Goal: Information Seeking & Learning: Learn about a topic

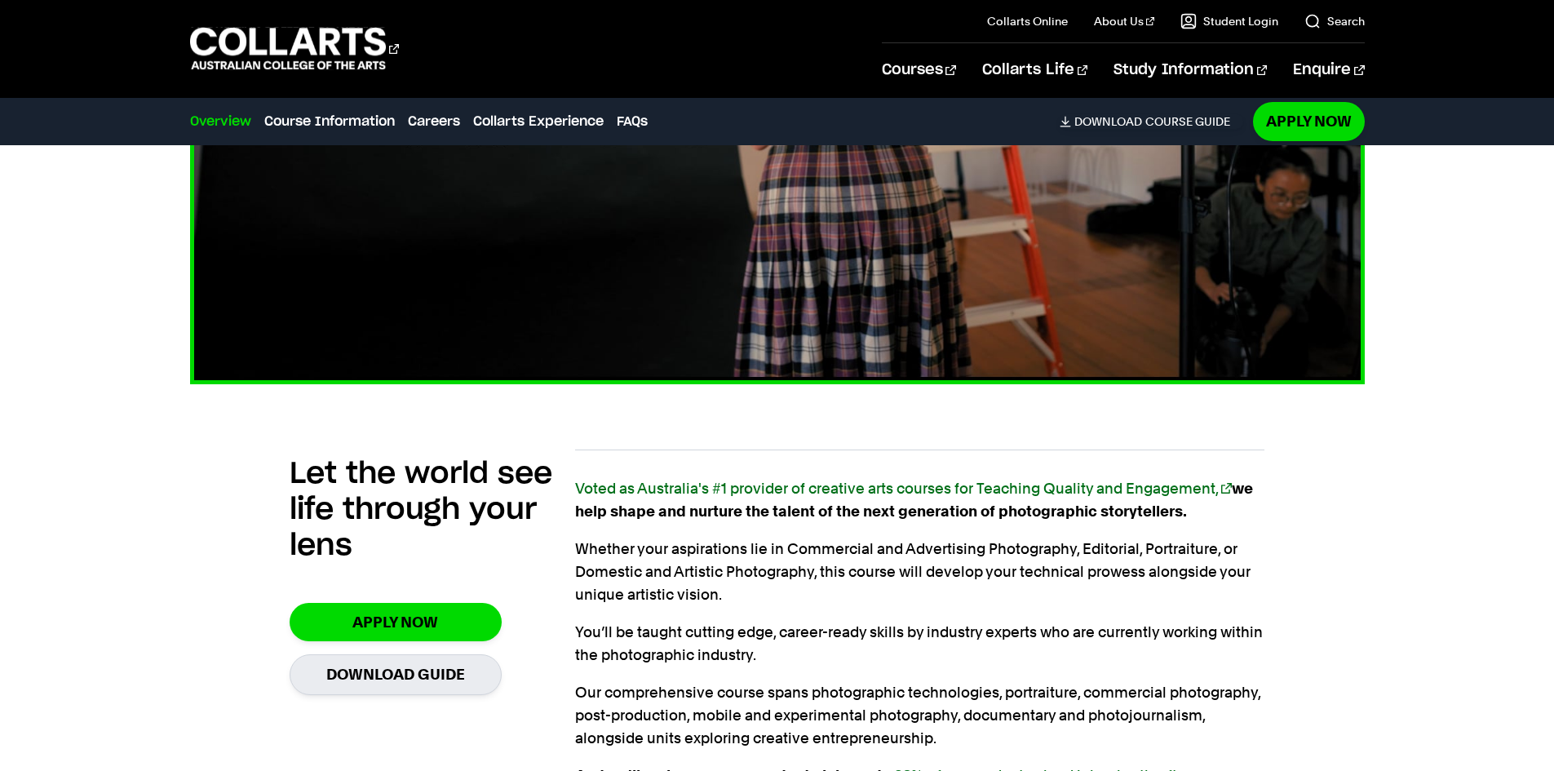
scroll to position [897, 0]
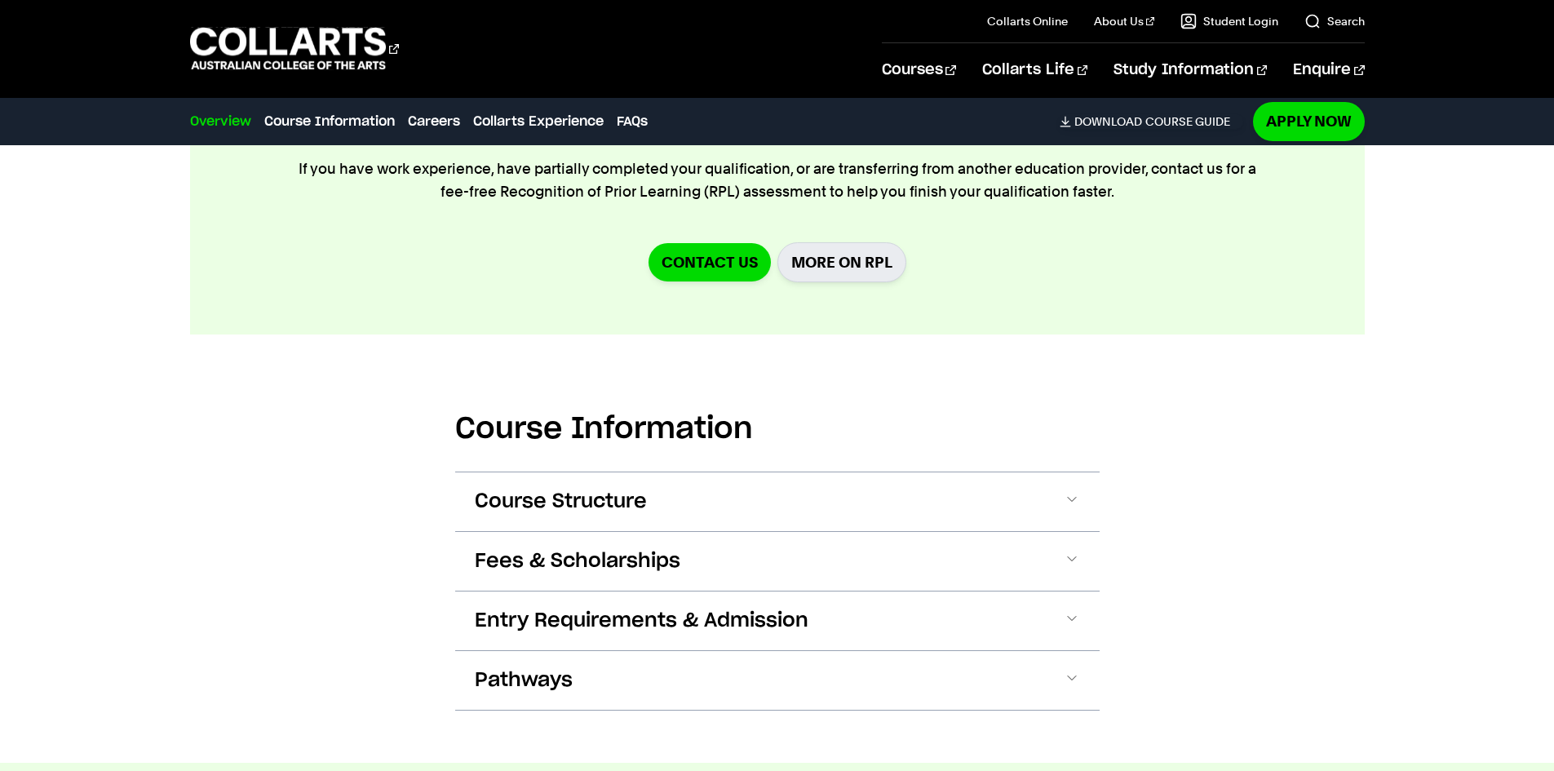
scroll to position [1795, 0]
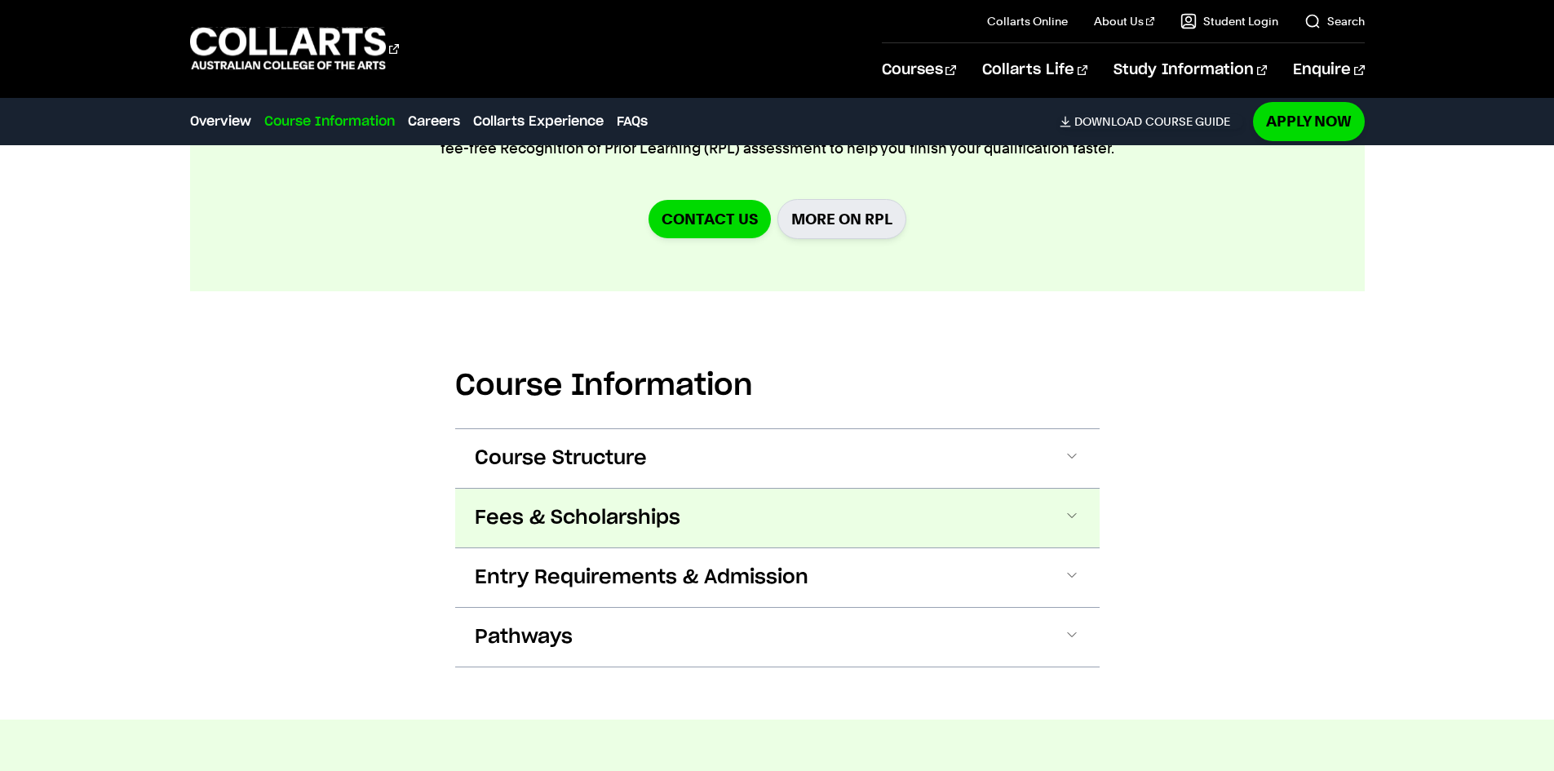
click at [591, 505] on span "Fees & Scholarships" at bounding box center [578, 518] width 206 height 26
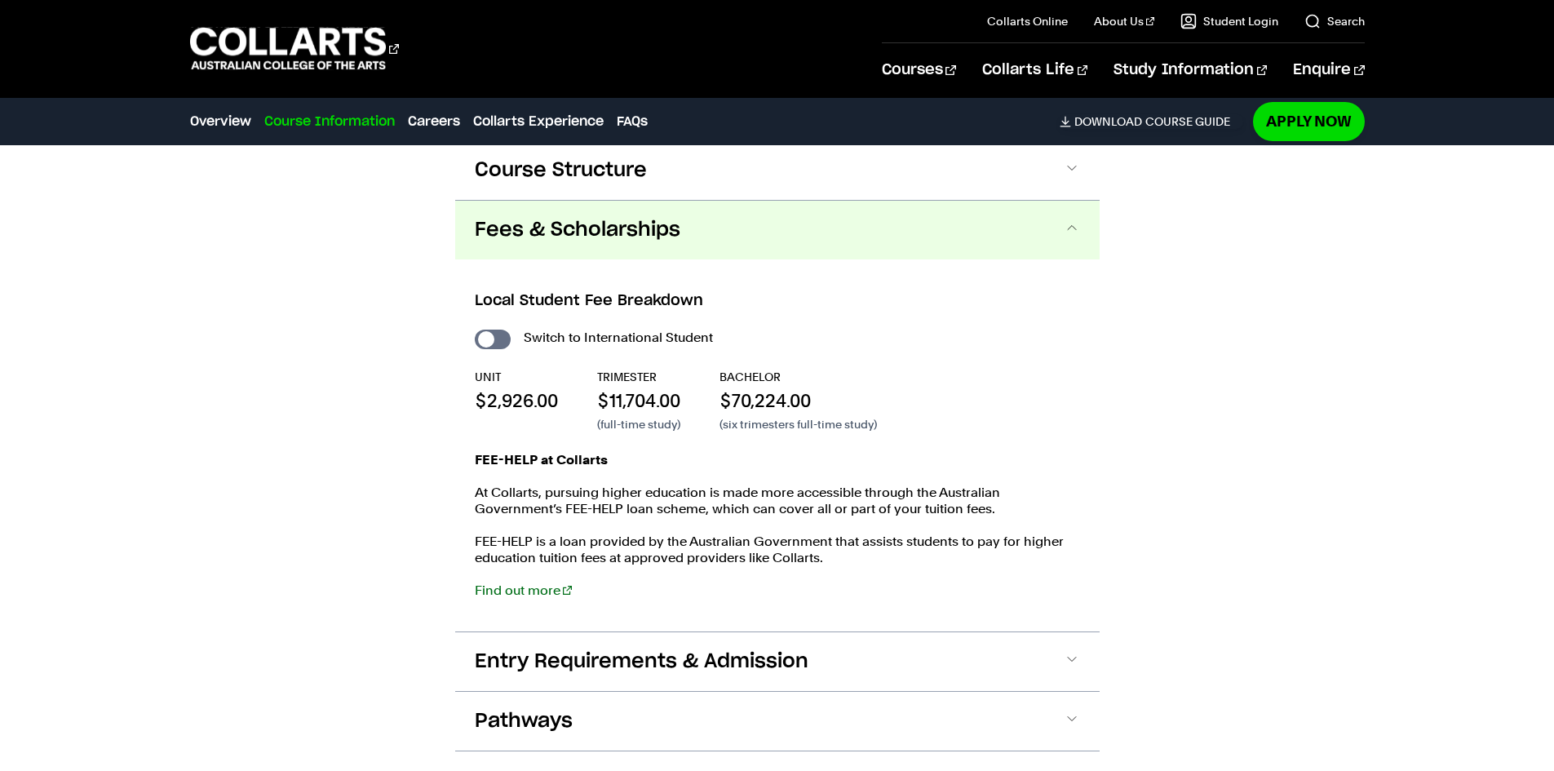
scroll to position [2104, 0]
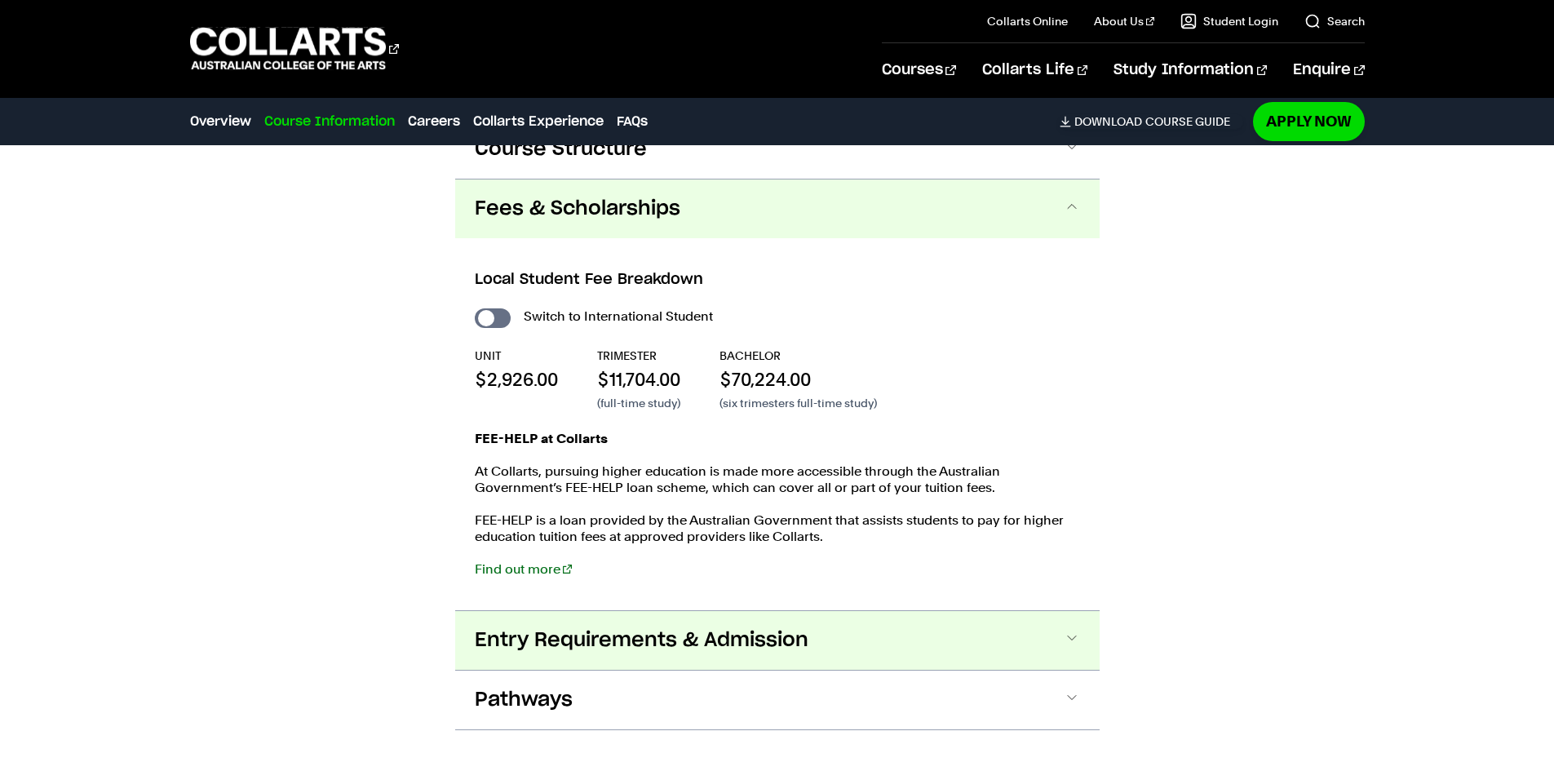
click at [617, 627] on span "Entry Requirements & Admission" at bounding box center [642, 640] width 334 height 26
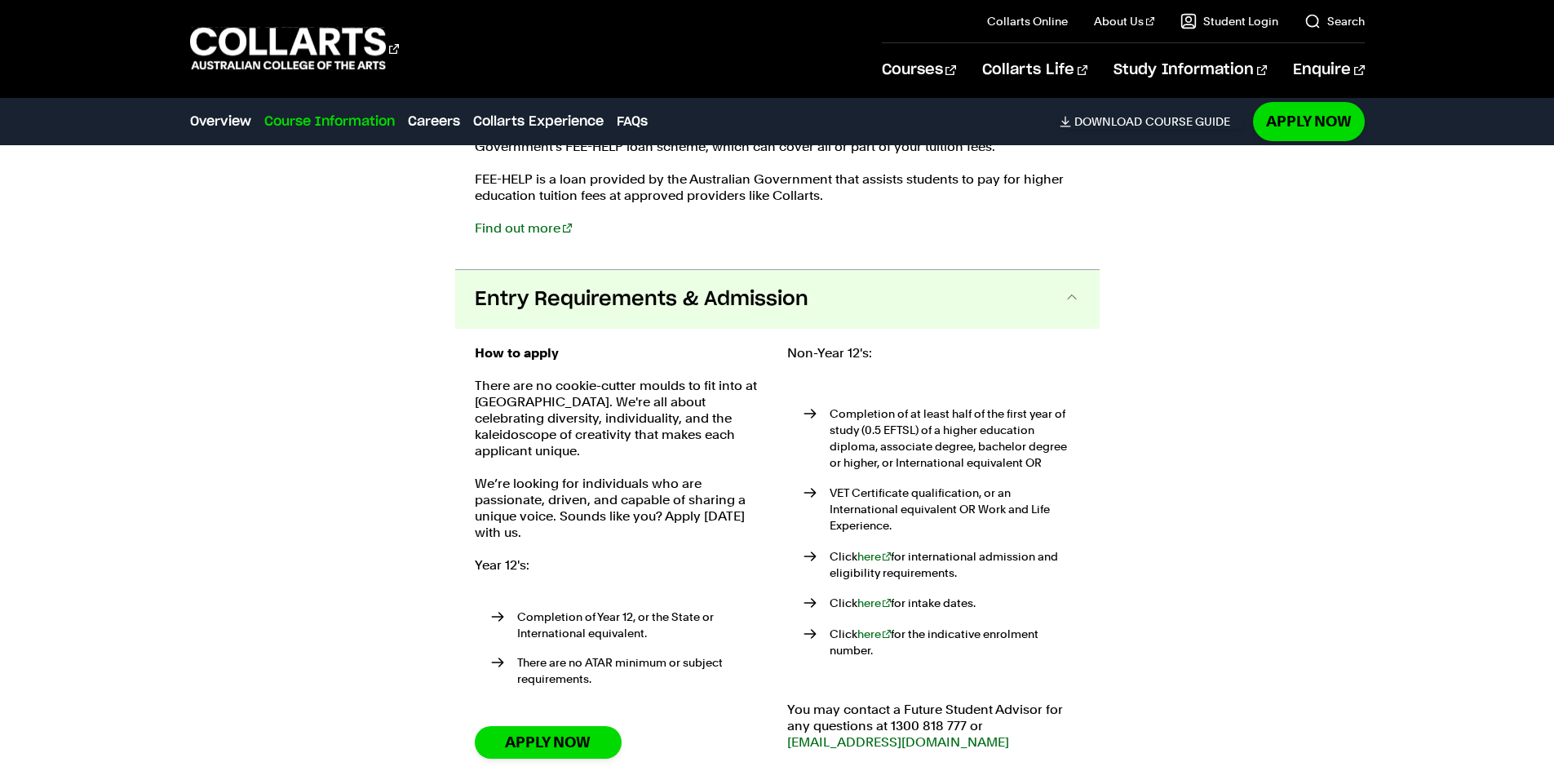
scroll to position [2127, 0]
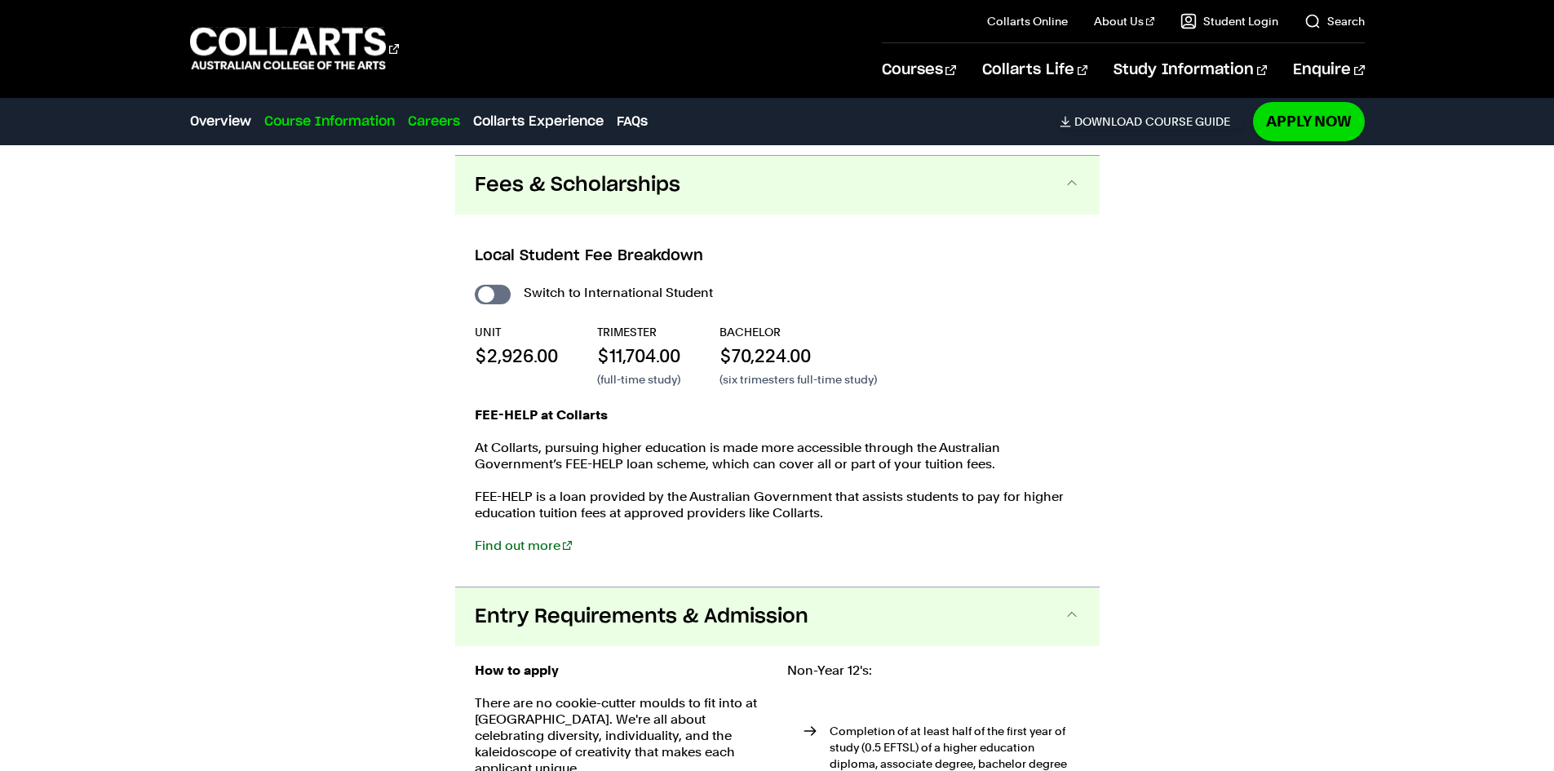
click at [427, 126] on link "Careers" at bounding box center [434, 122] width 52 height 20
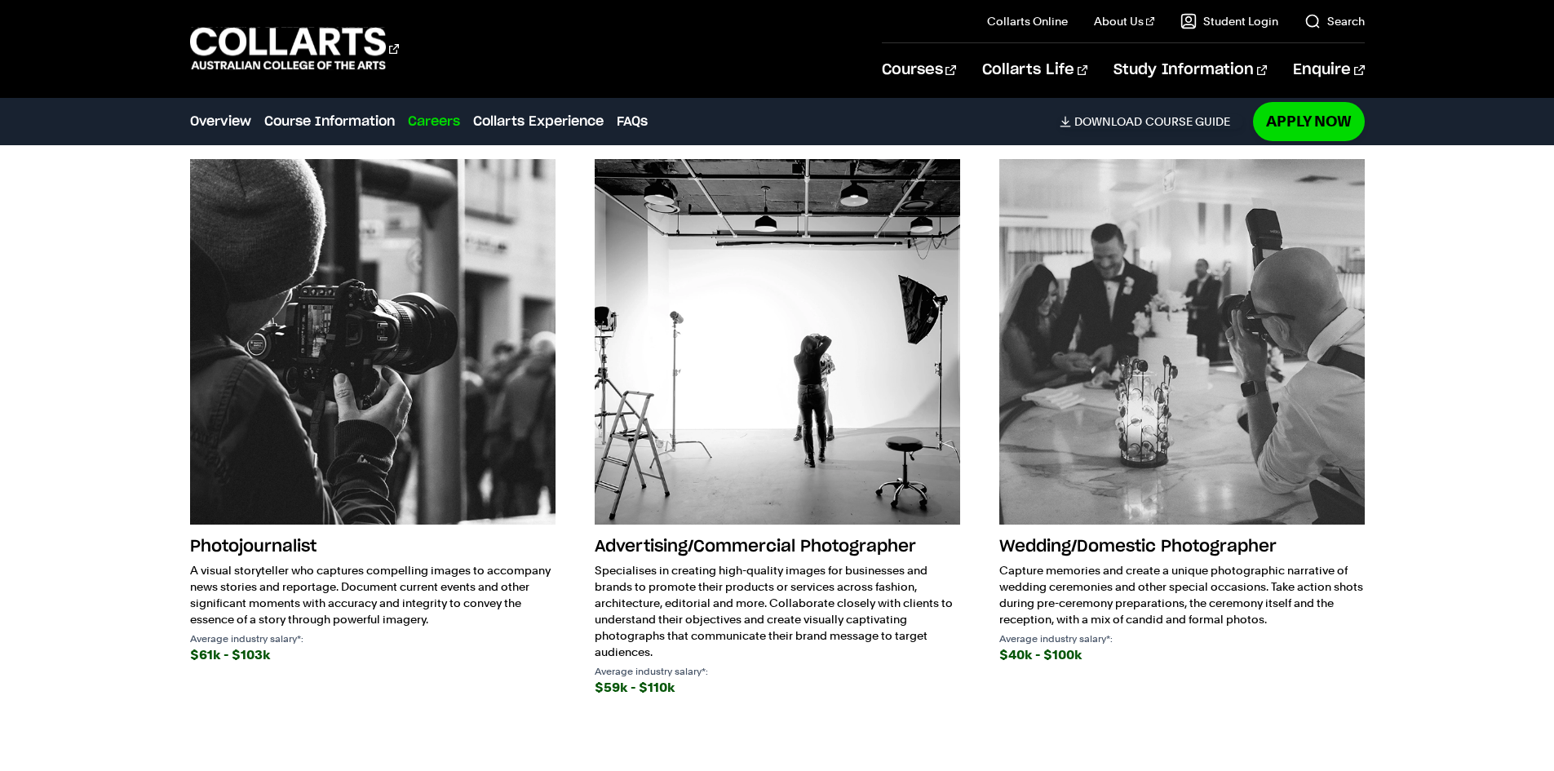
scroll to position [3641, 0]
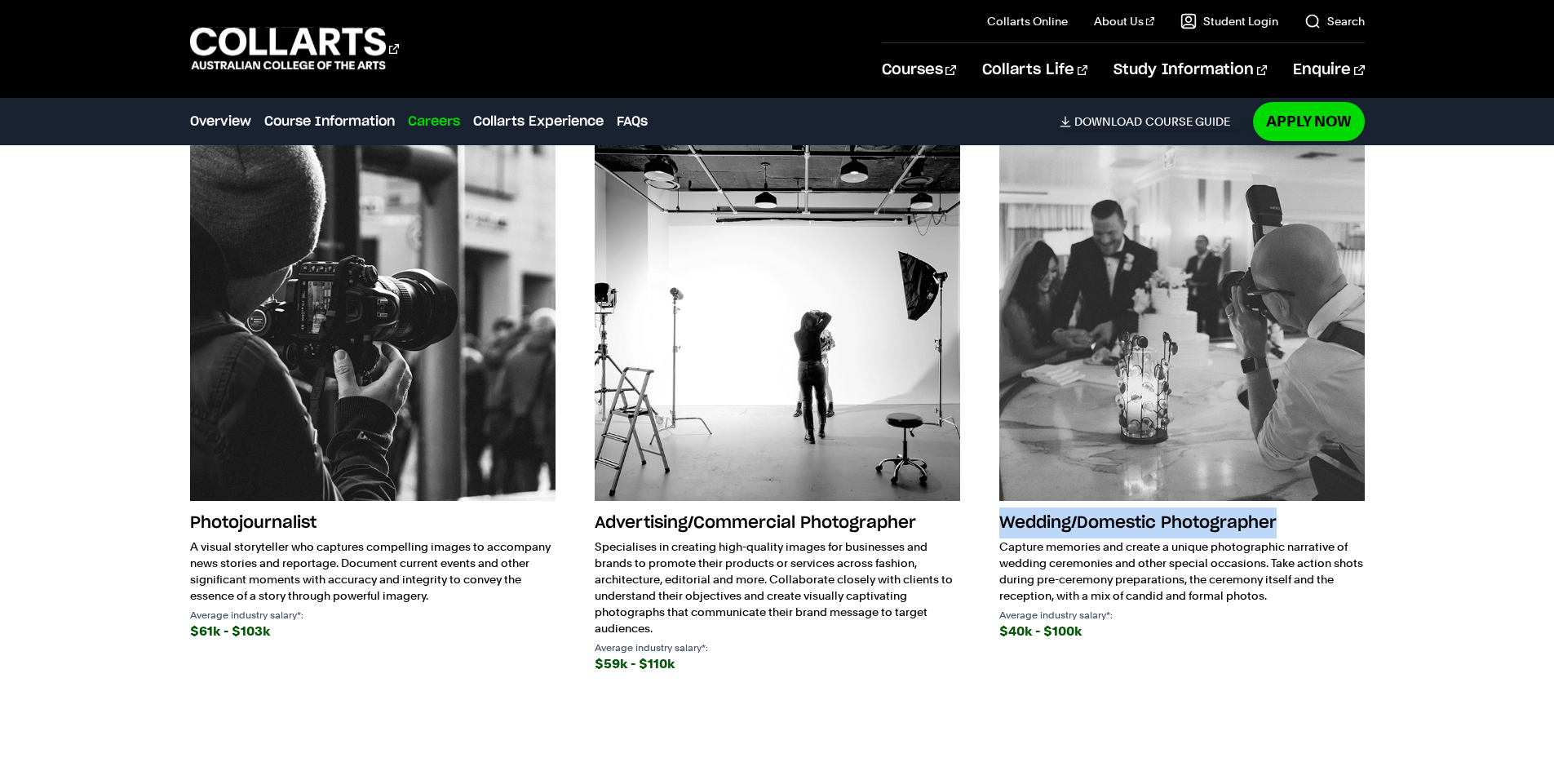
drag, startPoint x: 1001, startPoint y: 470, endPoint x: 1300, endPoint y: 464, distance: 299.4
click at [1300, 507] on h3 "Wedding/Domestic Photographer" at bounding box center [1181, 522] width 365 height 31
